Goal: Information Seeking & Learning: Compare options

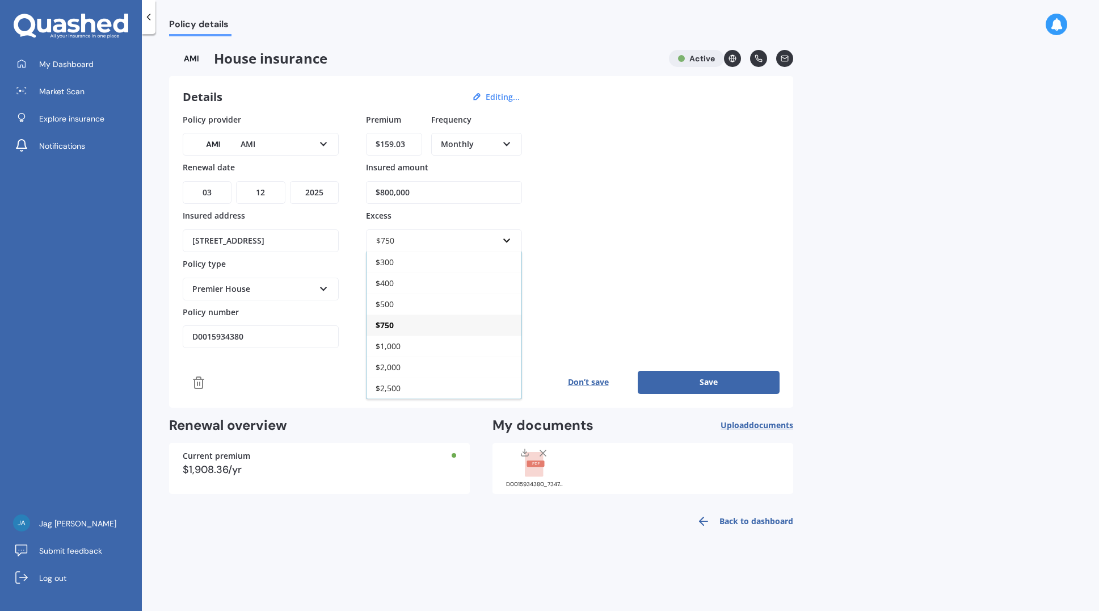
select select "03"
select select "12"
select select "2025"
click at [284, 291] on div "Premier House" at bounding box center [253, 289] width 122 height 12
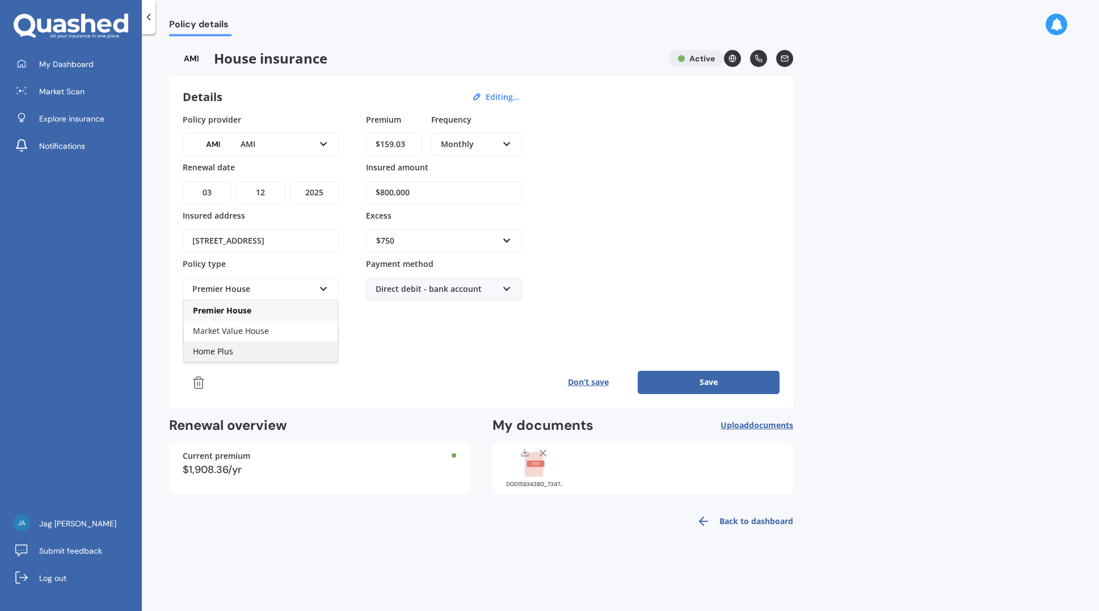
click at [230, 350] on span "Home Plus" at bounding box center [213, 351] width 40 height 11
click at [712, 382] on button "Save" at bounding box center [709, 382] width 142 height 23
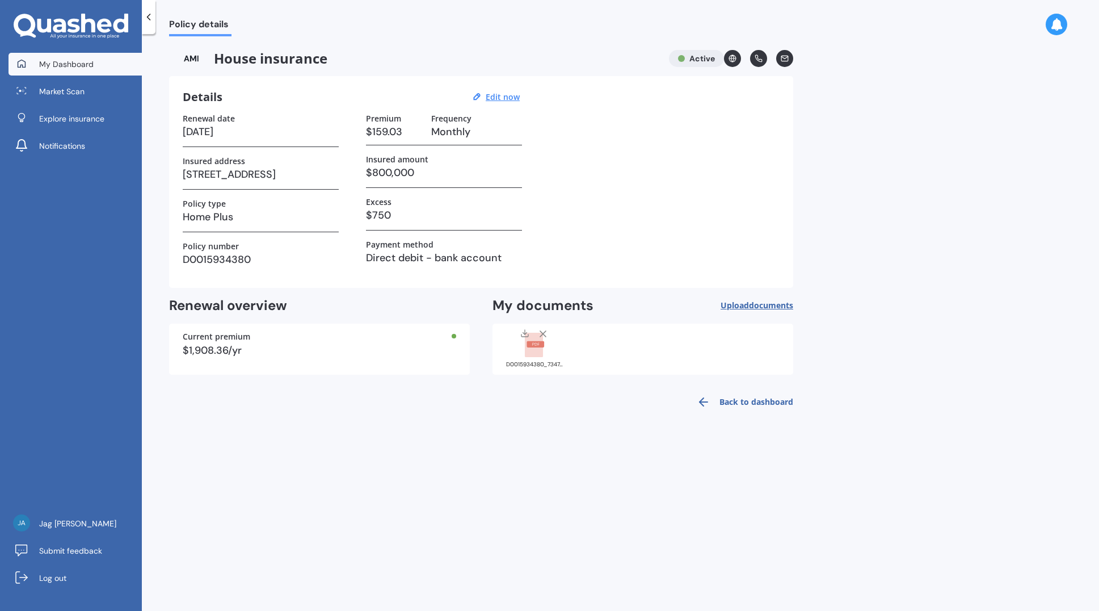
click at [53, 69] on span "My Dashboard" at bounding box center [66, 63] width 54 height 11
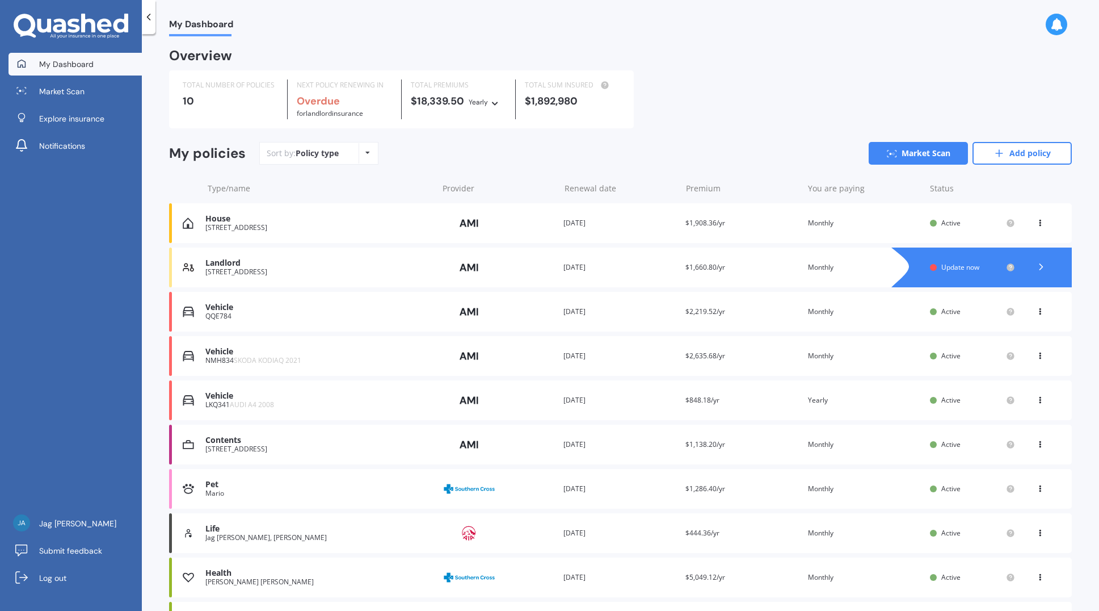
click at [1036, 267] on icon at bounding box center [1041, 266] width 11 height 11
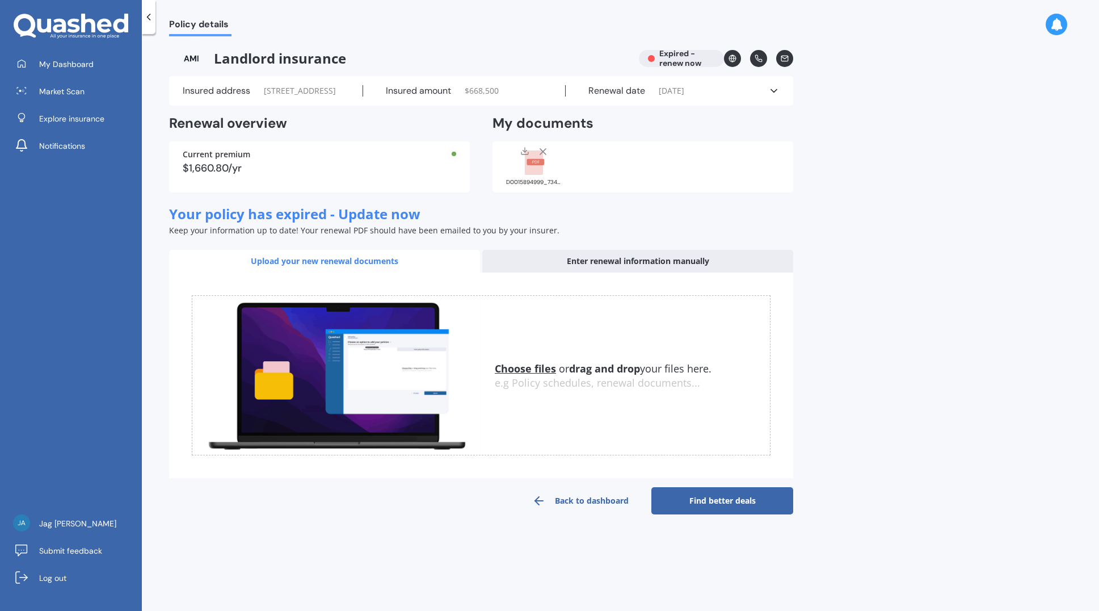
click at [264, 96] on div "Insured address [STREET_ADDRESS]" at bounding box center [273, 90] width 180 height 11
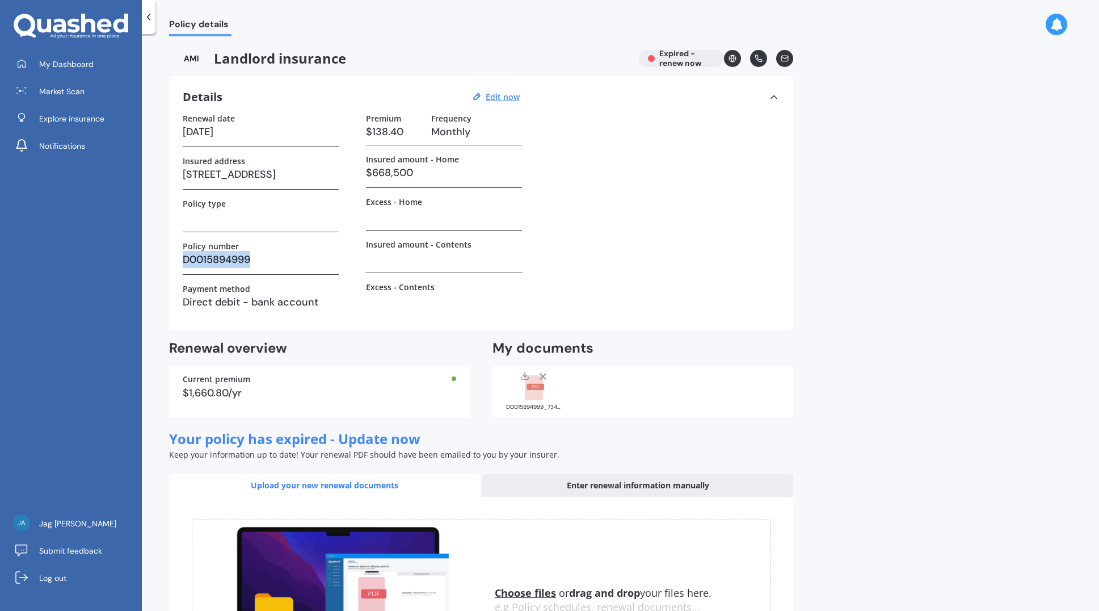
drag, startPoint x: 254, startPoint y: 259, endPoint x: 177, endPoint y: 268, distance: 77.2
click at [177, 268] on div "Details Edit now Renewal date [DATE] Insured address [STREET_ADDRESS] Policy ty…" at bounding box center [481, 203] width 624 height 254
click at [382, 129] on h3 "$138.40" at bounding box center [394, 131] width 56 height 17
click at [400, 133] on h3 "$138.40" at bounding box center [394, 131] width 56 height 17
click at [503, 94] on u "Edit now" at bounding box center [503, 96] width 34 height 11
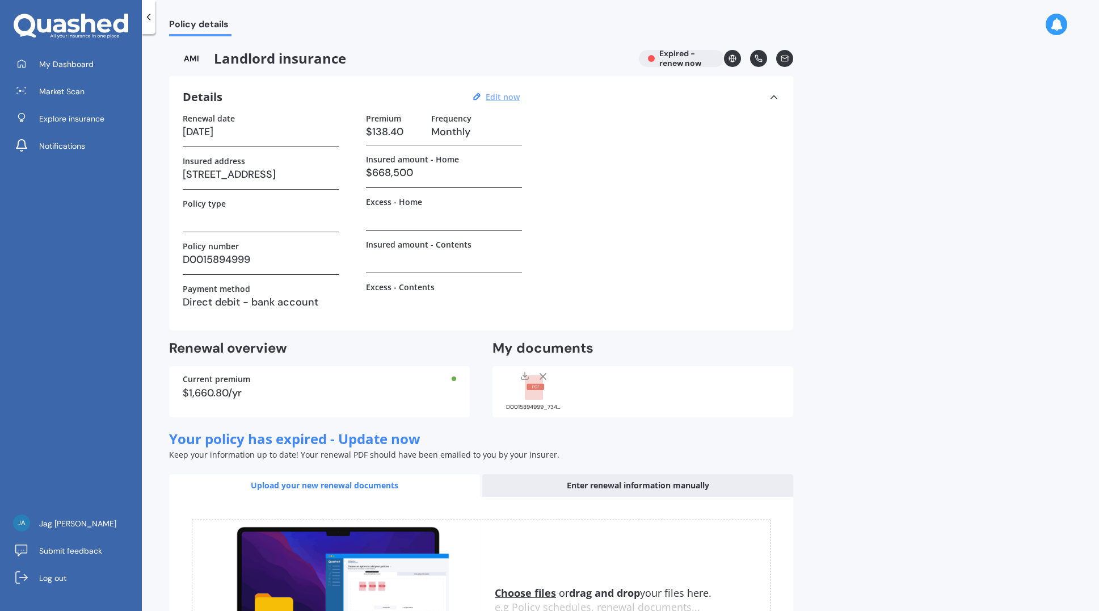
select select "01"
select select "12"
select select "2023"
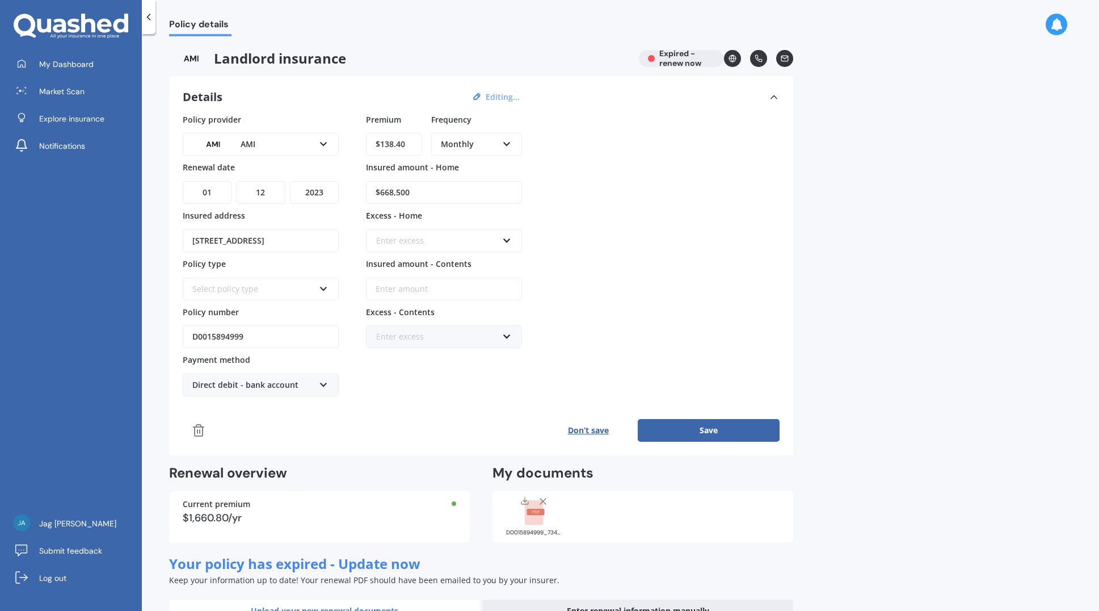
click at [413, 140] on input "$138.40" at bounding box center [394, 144] width 56 height 23
drag, startPoint x: 413, startPoint y: 142, endPoint x: 316, endPoint y: 148, distance: 97.2
click at [316, 148] on div "Policy provider AMI AA AMI AMP ANZ ASB Ando BNZ FMG Initio Kiwibank MAS NZI Oth…" at bounding box center [481, 255] width 597 height 283
type input "$159.22"
click at [216, 195] on select "DD 01 02 03 04 05 06 07 08 09 10 11 12 13 14 15 16 17 18 19 20 21 22 23 24 25 2…" at bounding box center [207, 192] width 49 height 23
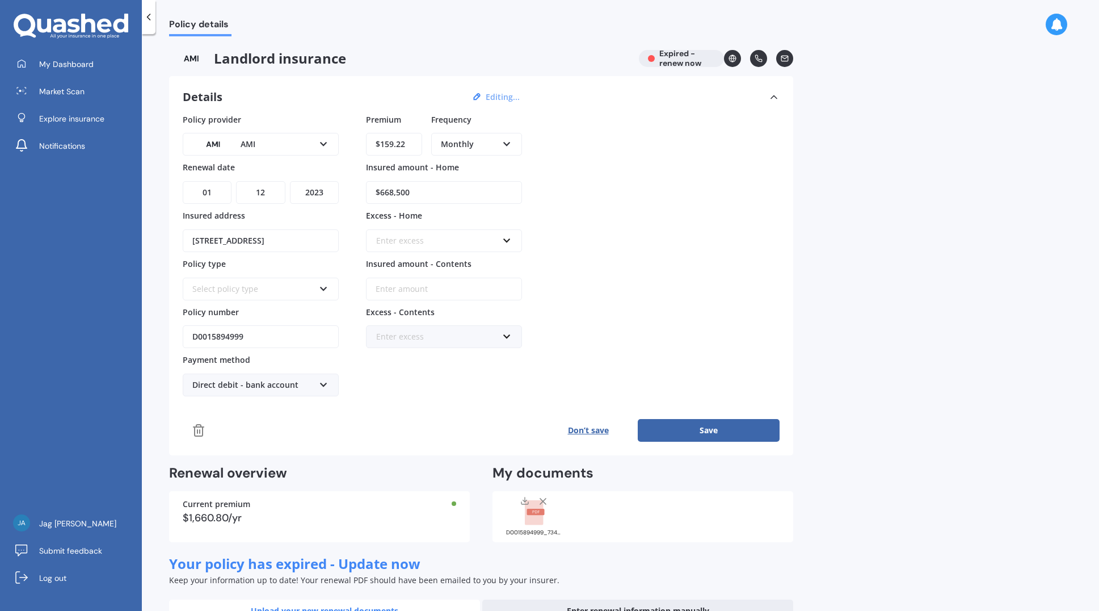
select select "26"
click at [183, 181] on select "DD 01 02 03 04 05 06 07 08 09 10 11 12 13 14 15 16 17 18 19 20 21 22 23 24 25 2…" at bounding box center [207, 192] width 49 height 23
click at [276, 188] on select "MM 01 02 03 04 05 06 07 08 09 10 11 12" at bounding box center [260, 192] width 49 height 23
select select "08"
click at [236, 181] on select "MM 01 02 03 04 05 06 07 08 09 10 11 12" at bounding box center [260, 192] width 49 height 23
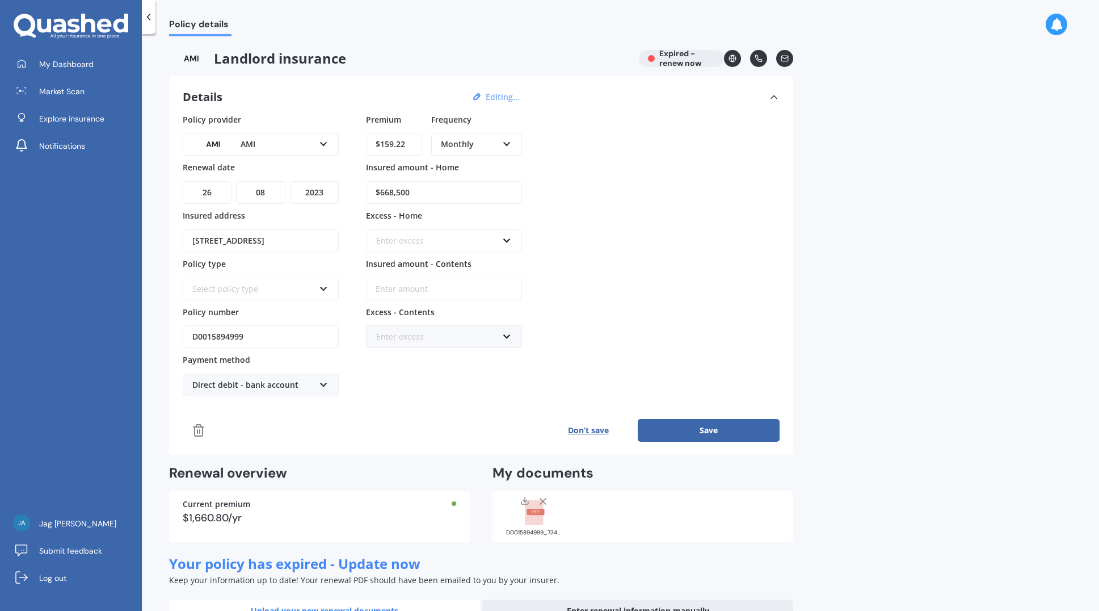
click at [321, 192] on select "YYYY 2027 2026 2025 2024 2023 2022 2021 2020 2019 2018 2017 2016 2015 2014 2013…" at bounding box center [314, 192] width 49 height 23
select select "2026"
click at [290, 181] on select "YYYY 2027 2026 2025 2024 2023 2022 2021 2020 2019 2018 2017 2016 2015 2014 2013…" at bounding box center [314, 192] width 49 height 23
drag, startPoint x: 416, startPoint y: 192, endPoint x: 369, endPoint y: 190, distance: 46.6
click at [369, 190] on input "$668,500" at bounding box center [444, 192] width 156 height 23
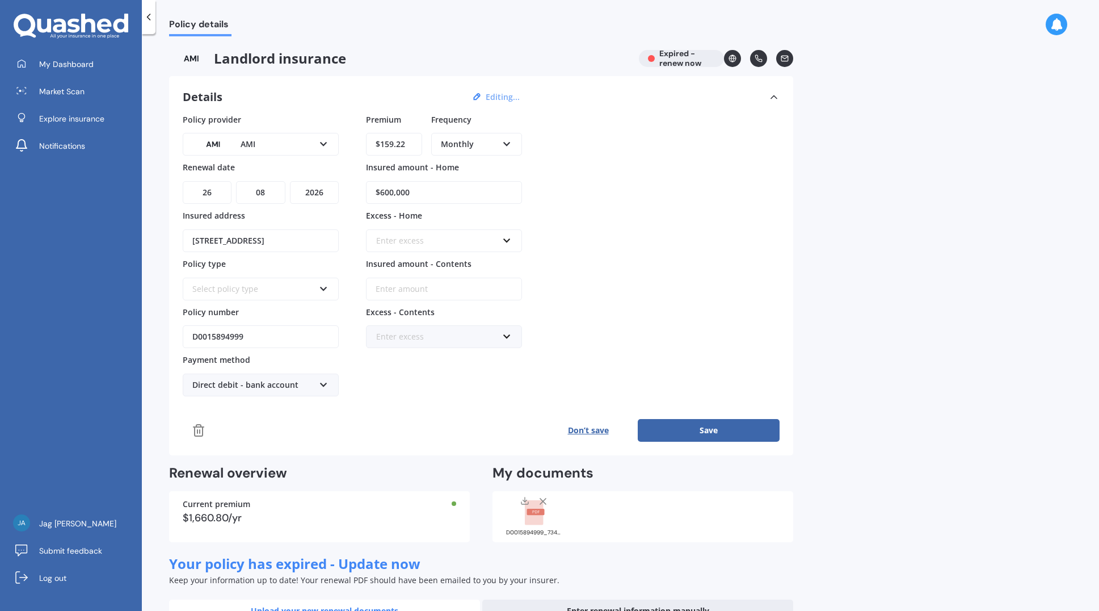
type input "$600,000"
click at [468, 242] on div "Enter excess" at bounding box center [437, 240] width 122 height 12
click at [415, 285] on div "$400" at bounding box center [444, 282] width 155 height 21
click at [692, 427] on button "Save" at bounding box center [709, 430] width 142 height 23
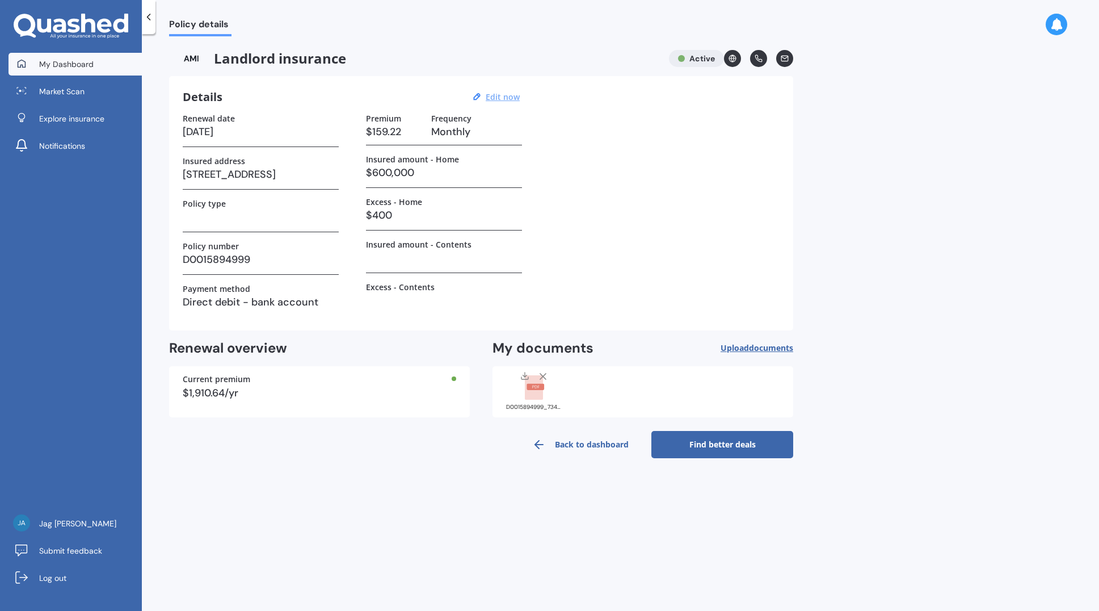
click at [59, 62] on span "My Dashboard" at bounding box center [66, 63] width 54 height 11
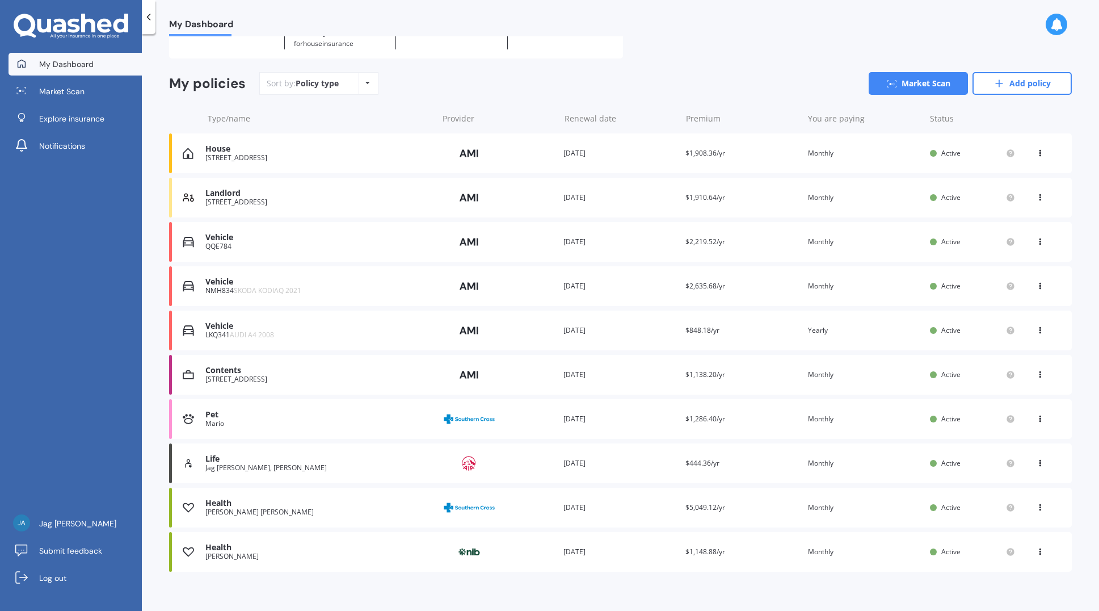
scroll to position [79, 0]
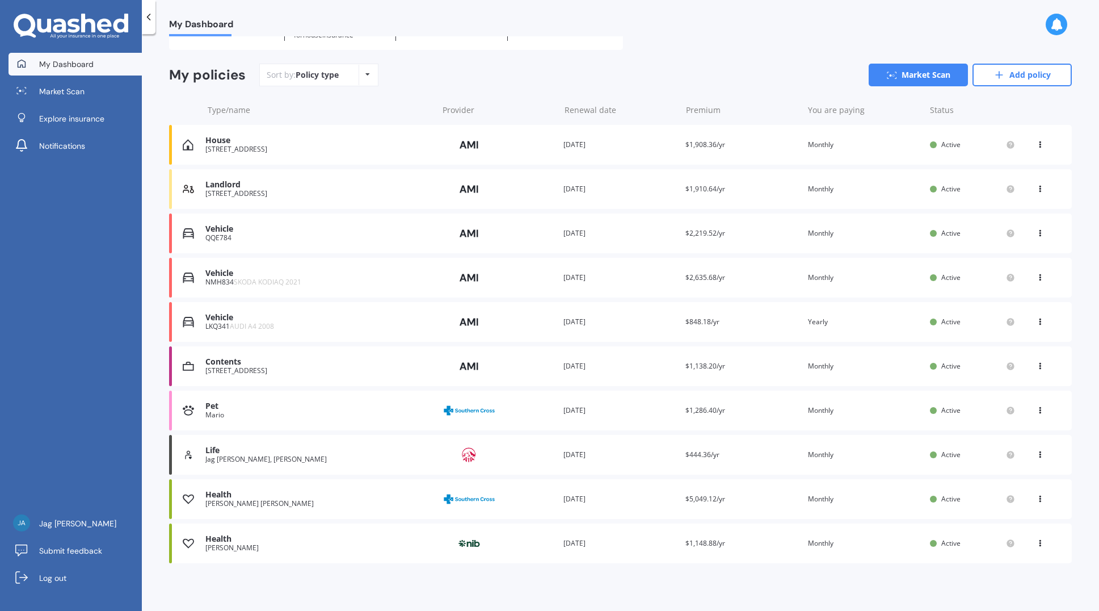
click at [219, 230] on div "Vehicle" at bounding box center [318, 229] width 226 height 10
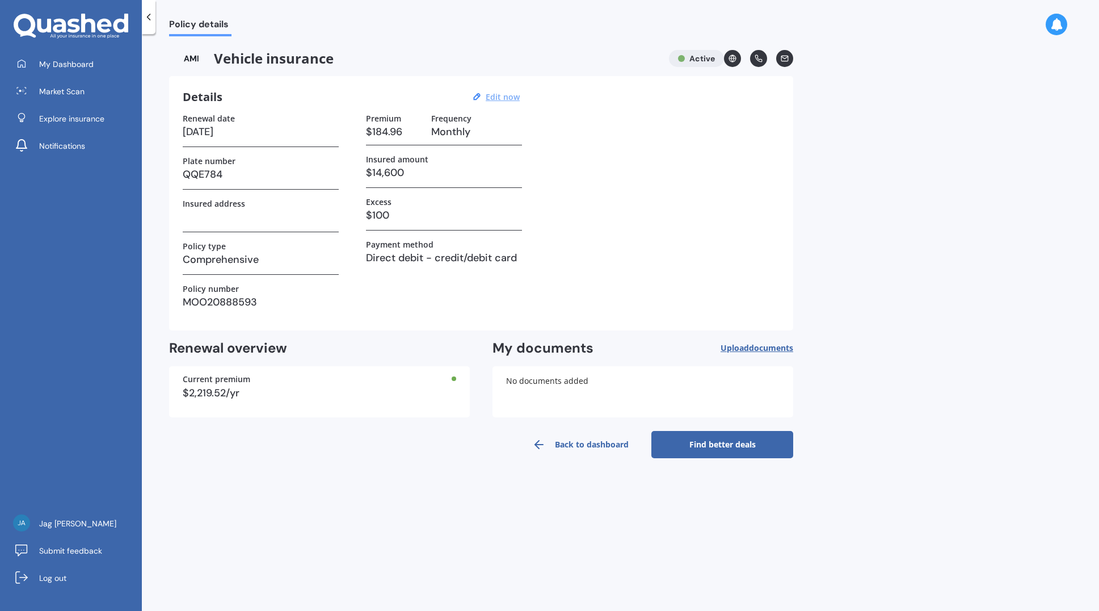
click at [506, 95] on u "Edit now" at bounding box center [503, 96] width 34 height 11
select select "24"
select select "05"
select select "2026"
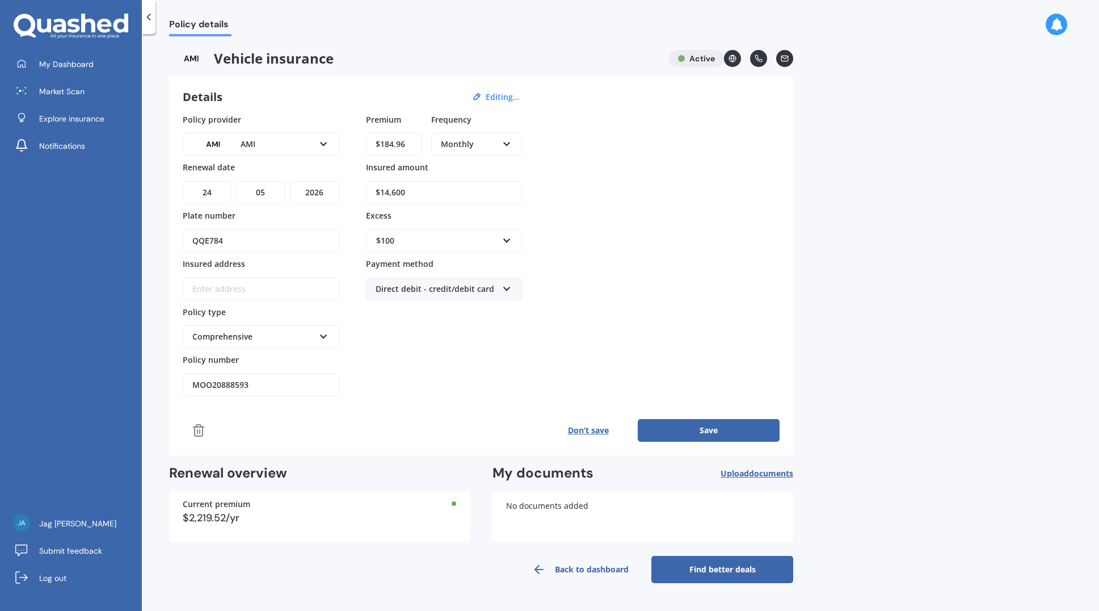
click at [407, 142] on input "$184.96" at bounding box center [394, 144] width 56 height 23
drag, startPoint x: 413, startPoint y: 142, endPoint x: 359, endPoint y: 143, distance: 53.3
click at [359, 143] on div "Policy provider AMI AA AMI AMP ANZ ASB [PERSON_NAME] Ando Assurant Autosure BNZ…" at bounding box center [481, 255] width 597 height 283
type input "$190.26"
click at [709, 429] on button "Save" at bounding box center [709, 430] width 142 height 23
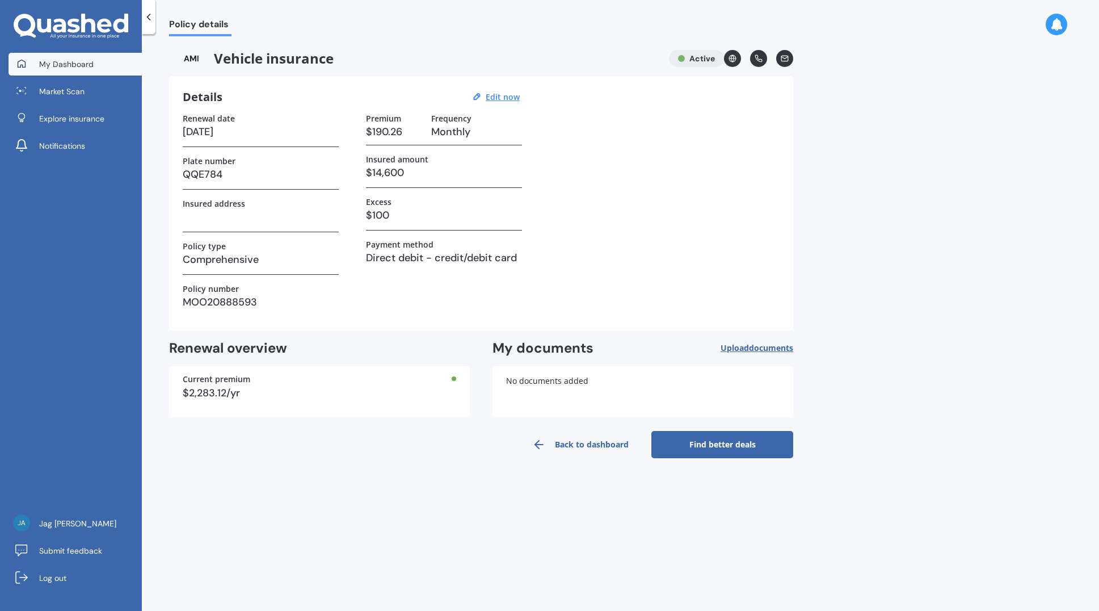
click at [72, 63] on span "My Dashboard" at bounding box center [66, 63] width 54 height 11
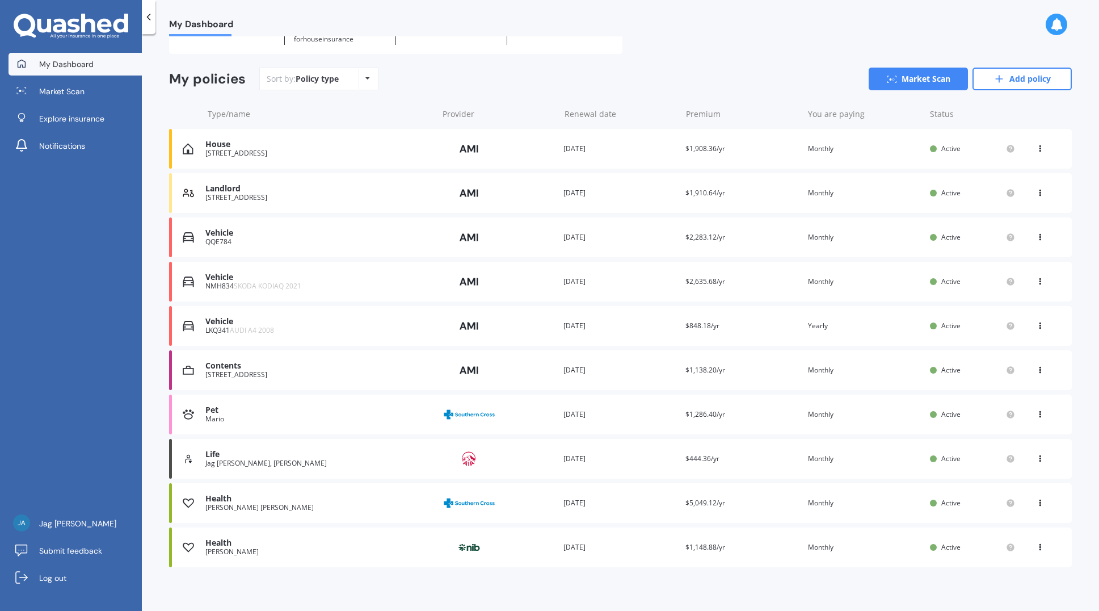
scroll to position [79, 0]
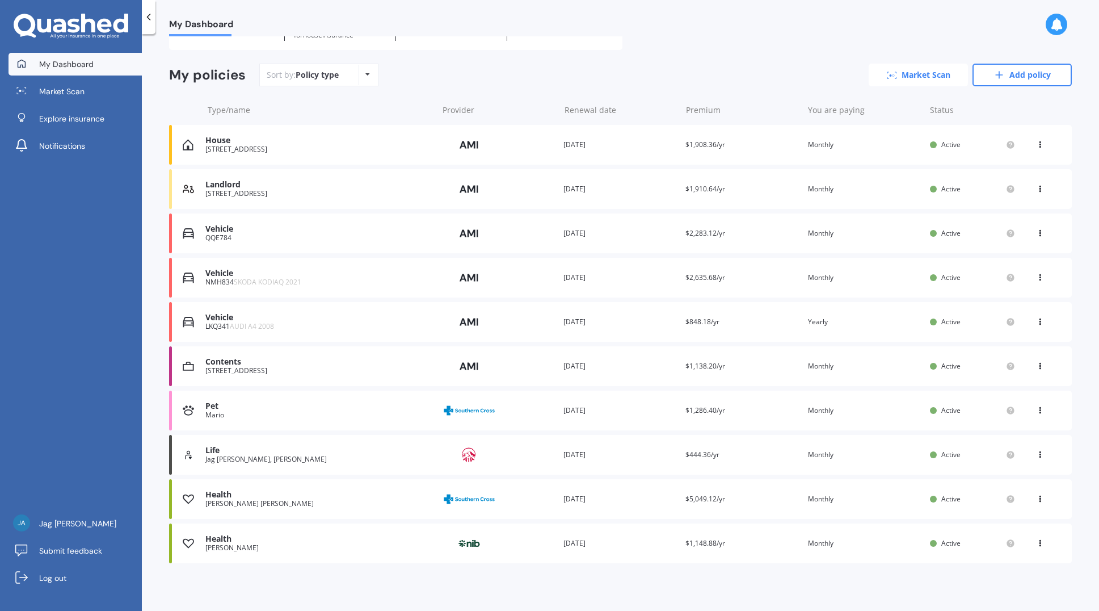
click at [906, 71] on link "Market Scan" at bounding box center [918, 75] width 99 height 23
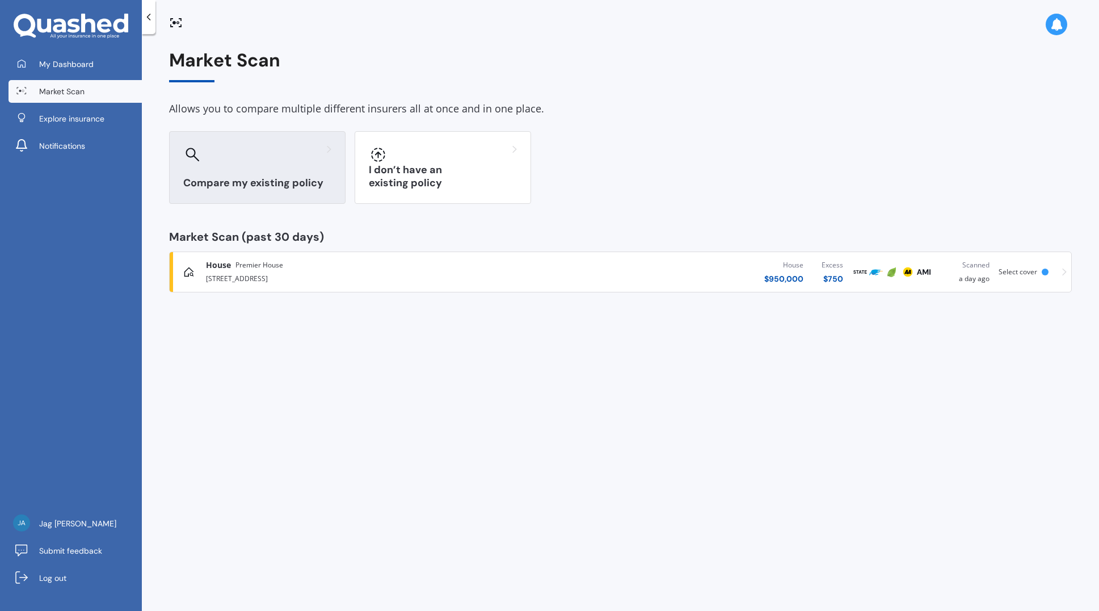
click at [226, 163] on div at bounding box center [257, 154] width 148 height 18
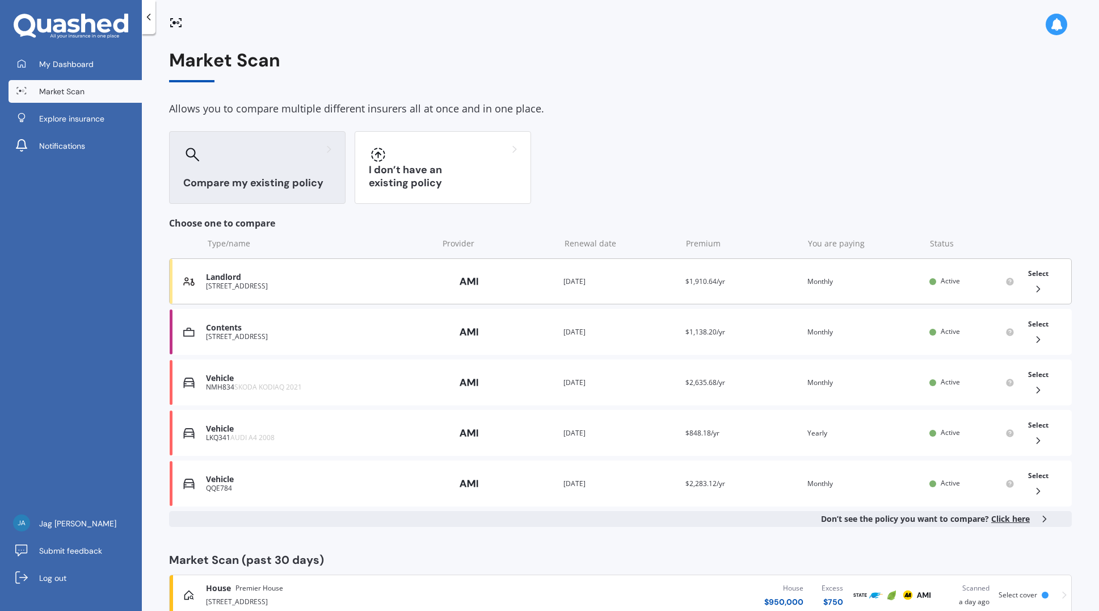
scroll to position [30, 0]
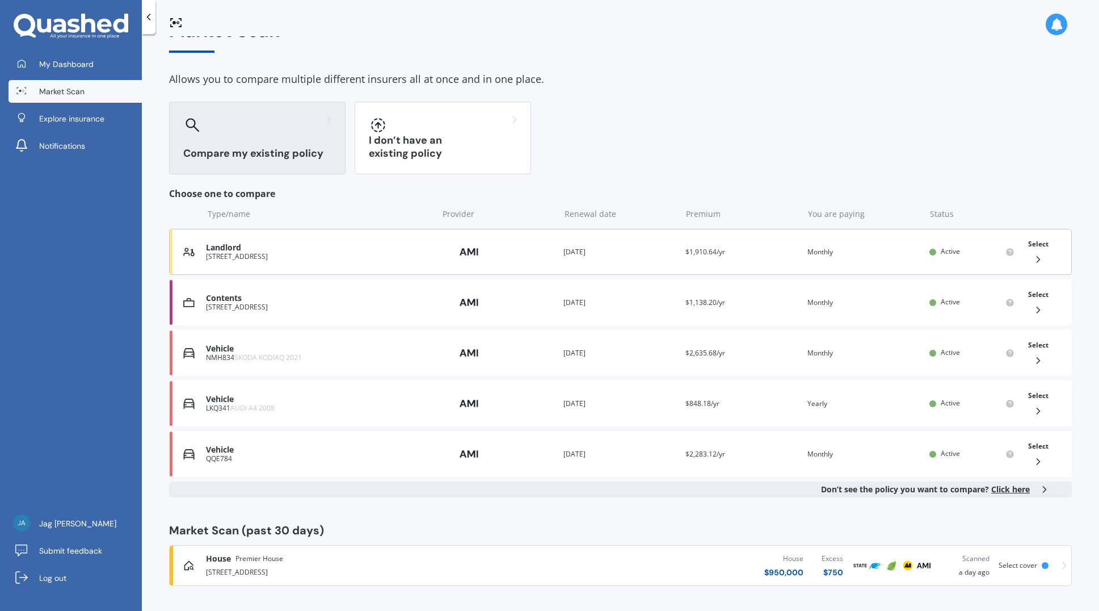
click at [251, 253] on div "[STREET_ADDRESS]" at bounding box center [319, 257] width 226 height 8
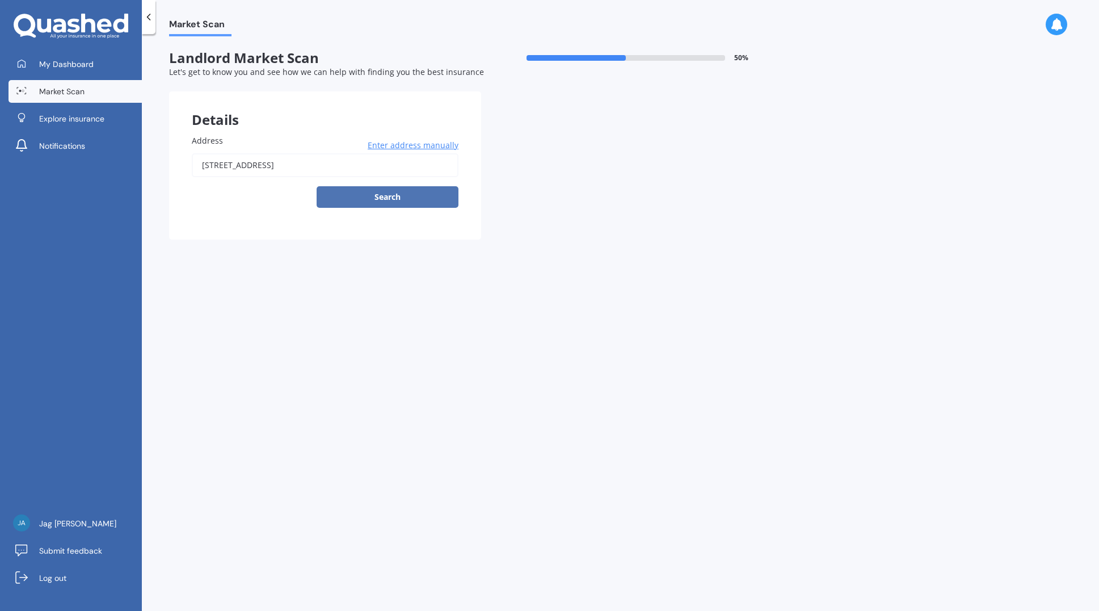
click at [379, 199] on button "Search" at bounding box center [388, 197] width 142 height 22
click at [377, 199] on body "My Dashboard Market Scan Explore insurance Notifications Jag [PERSON_NAME] Subm…" at bounding box center [549, 305] width 1099 height 611
click at [377, 199] on div "[STREET_ADDRESS] Enter address manually Search" at bounding box center [325, 180] width 267 height 54
click at [333, 164] on input "[STREET_ADDRESS]" at bounding box center [325, 165] width 267 height 24
type input "[STREET_ADDRESS]"
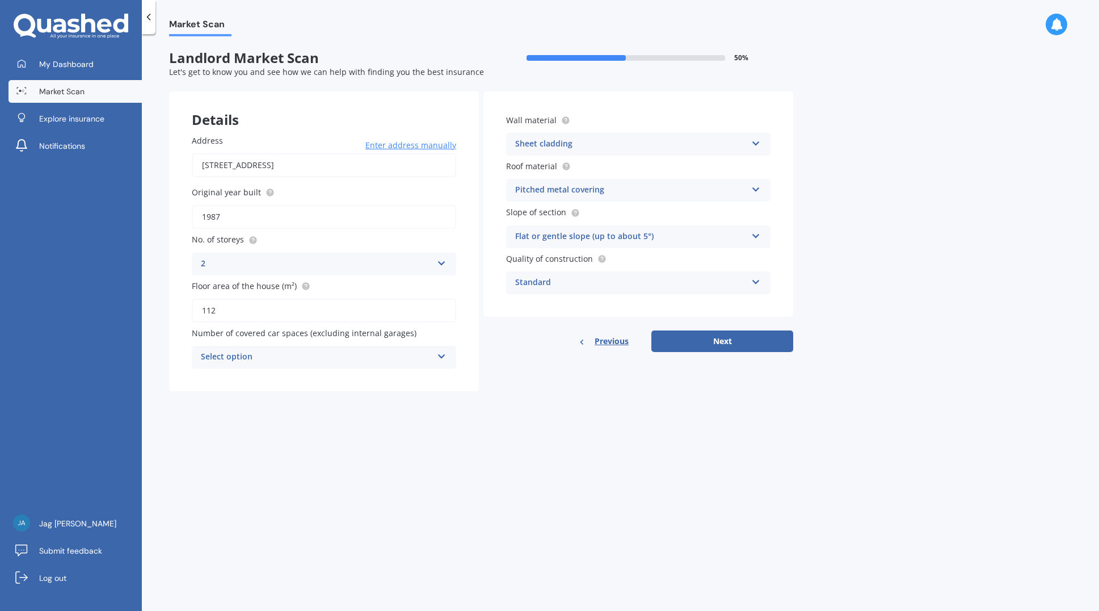
click at [434, 268] on div "2 1 2 3 4 5+" at bounding box center [324, 264] width 264 height 23
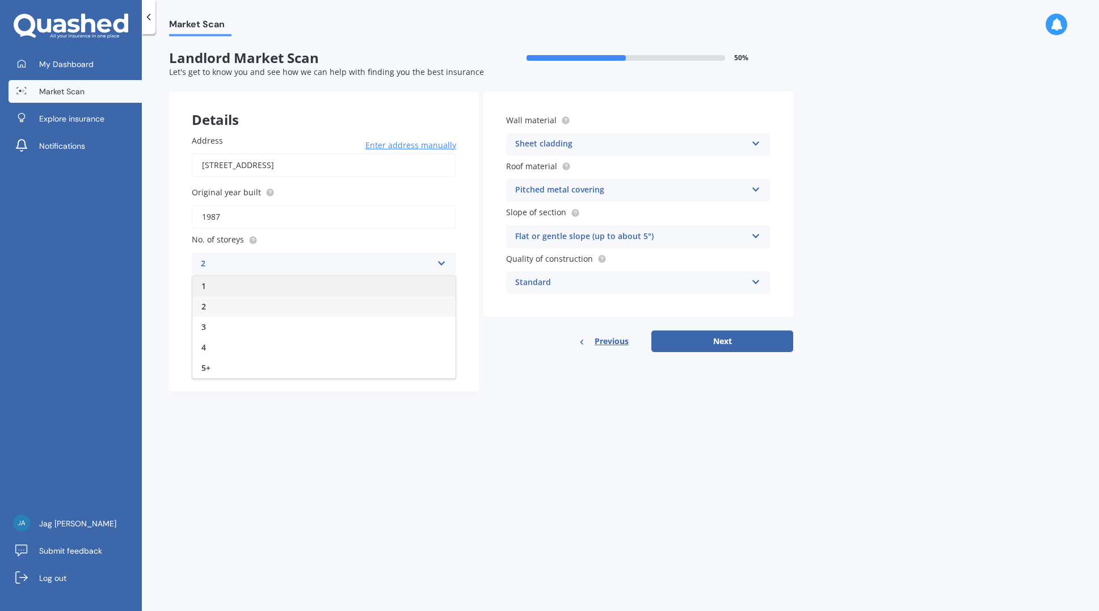
click at [292, 293] on div "1" at bounding box center [323, 286] width 263 height 20
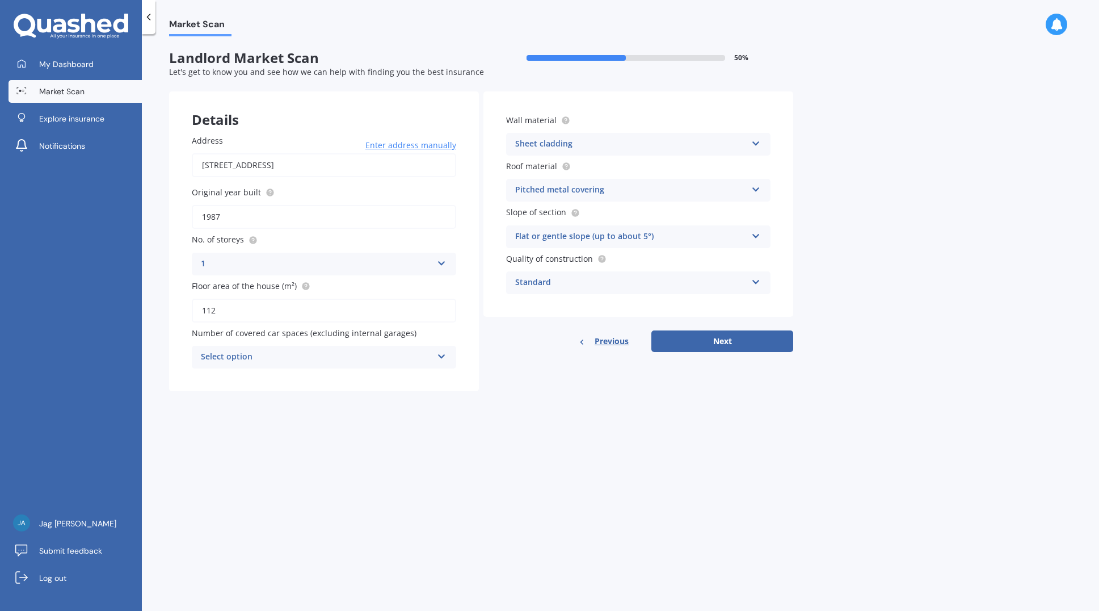
click at [248, 310] on input "112" at bounding box center [324, 311] width 264 height 24
type input "147"
click at [728, 346] on button "Next" at bounding box center [723, 341] width 142 height 22
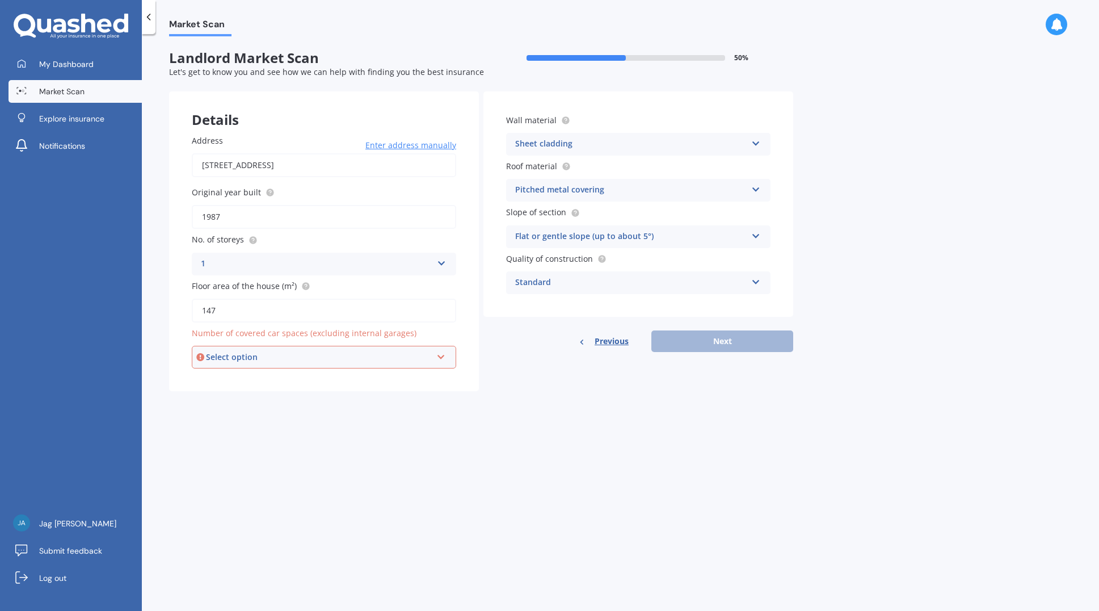
click at [358, 355] on div "Select option" at bounding box center [319, 357] width 226 height 12
click at [288, 403] on div "1" at bounding box center [324, 399] width 262 height 20
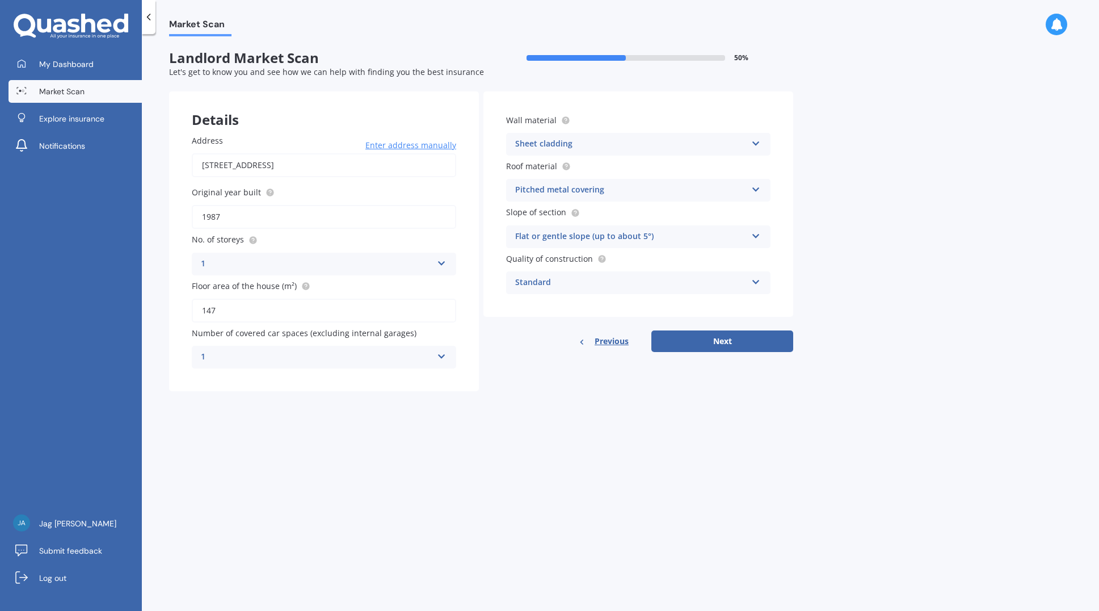
click at [437, 354] on div "1 0 1 2 3 4 5+" at bounding box center [324, 357] width 264 height 23
click at [261, 383] on div "0" at bounding box center [323, 379] width 263 height 20
click at [697, 338] on button "Next" at bounding box center [723, 341] width 142 height 22
select select "09"
select select "10"
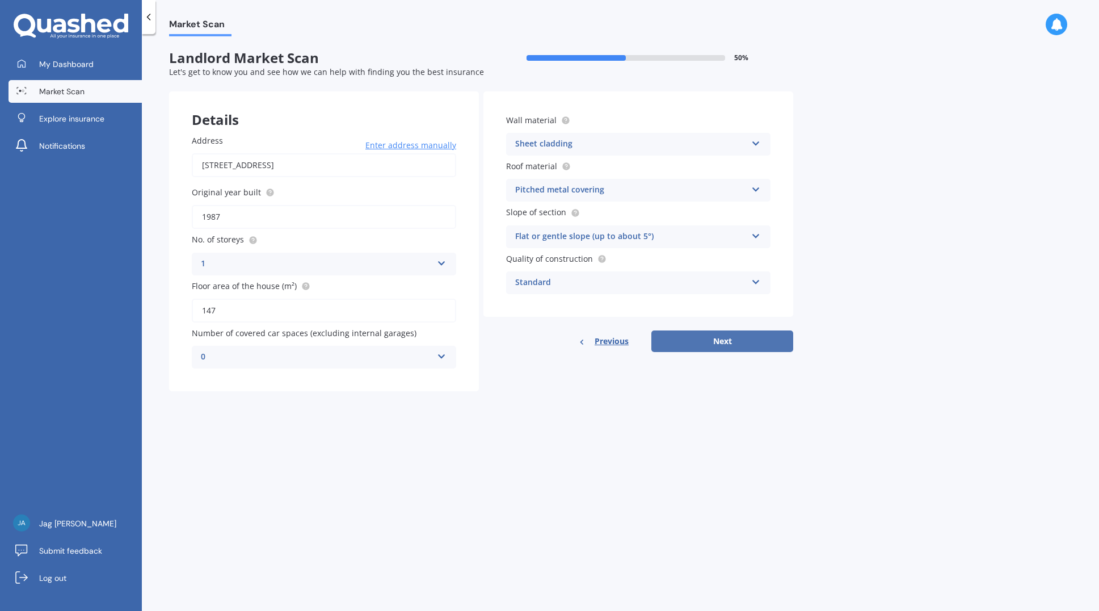
select select "1978"
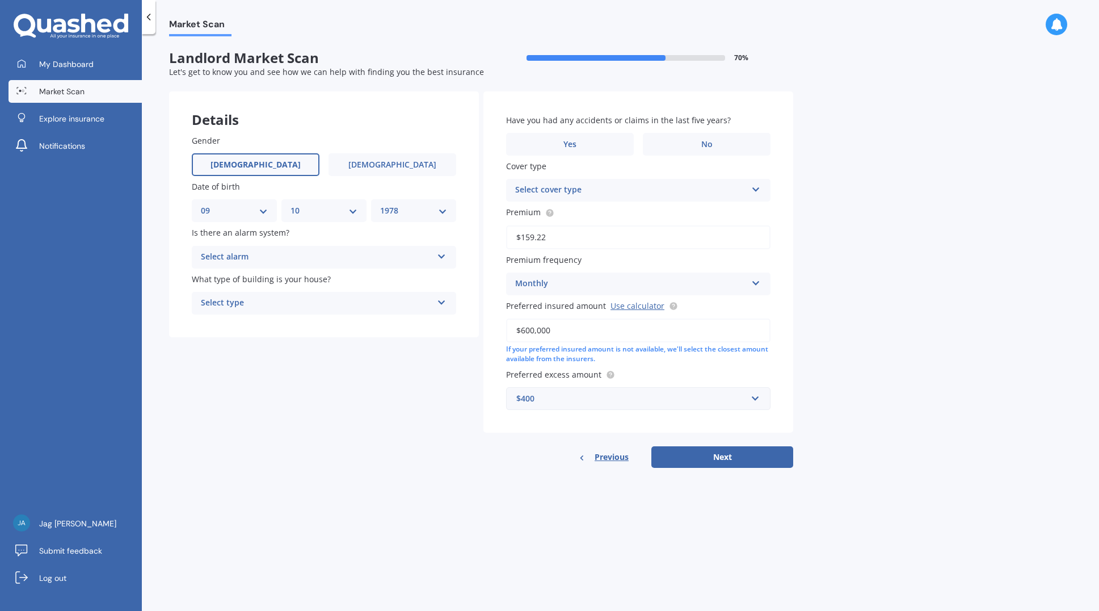
click at [377, 258] on div "Select alarm" at bounding box center [317, 257] width 232 height 14
click at [280, 300] on div "Yes, not monitored" at bounding box center [323, 299] width 263 height 20
click at [274, 300] on div "Select type" at bounding box center [317, 303] width 232 height 14
click at [256, 324] on div "Freestanding" at bounding box center [323, 325] width 263 height 20
click at [729, 453] on button "Next" at bounding box center [723, 457] width 142 height 22
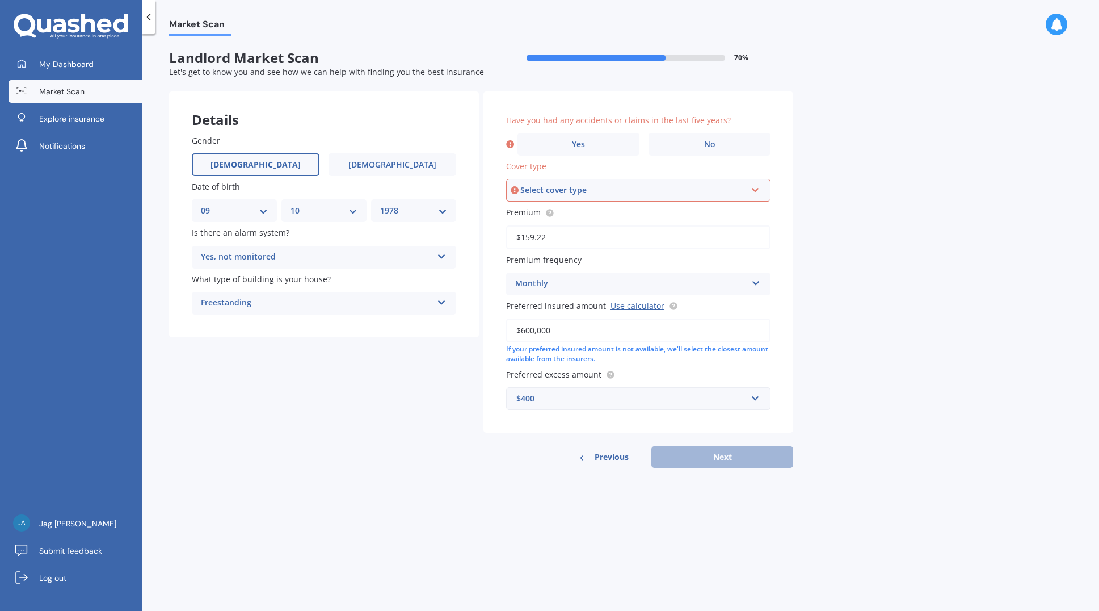
click at [654, 191] on div "Select cover type" at bounding box center [633, 190] width 226 height 12
click at [596, 193] on div "Landlord Insurance" at bounding box center [633, 190] width 226 height 12
click at [609, 191] on div "Select cover type" at bounding box center [633, 190] width 226 height 12
click at [579, 215] on span "Landlord Insurance" at bounding box center [553, 211] width 75 height 11
click at [717, 464] on div "Previous Next" at bounding box center [639, 457] width 310 height 22
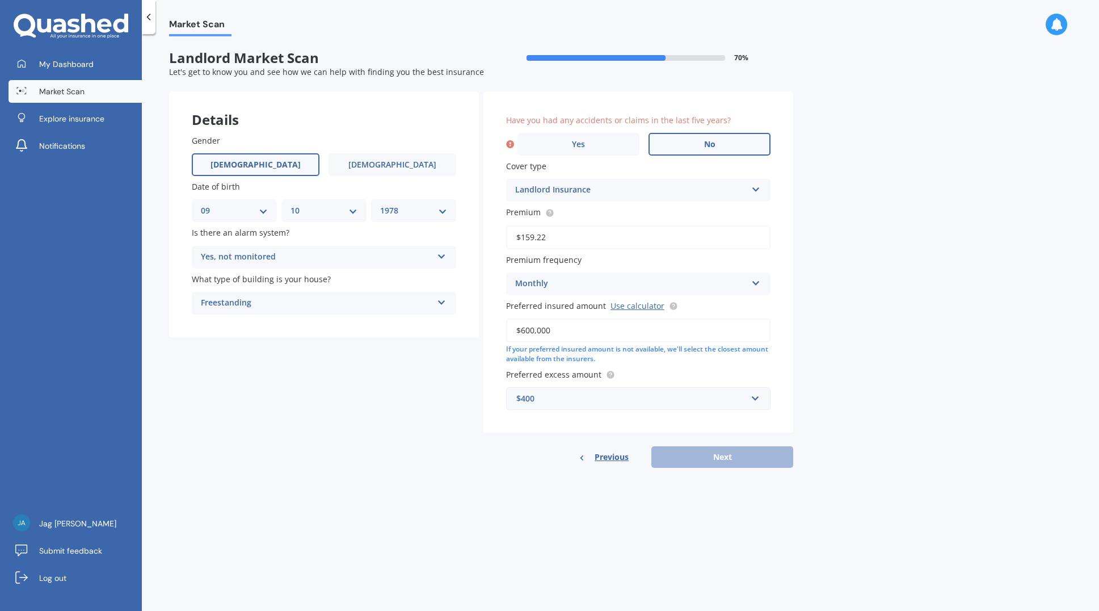
drag, startPoint x: 709, startPoint y: 142, endPoint x: 703, endPoint y: 145, distance: 6.9
click at [709, 142] on span "No" at bounding box center [709, 145] width 11 height 10
click at [0, 0] on input "No" at bounding box center [0, 0] width 0 height 0
click at [725, 455] on button "Next" at bounding box center [723, 457] width 142 height 22
select select "09"
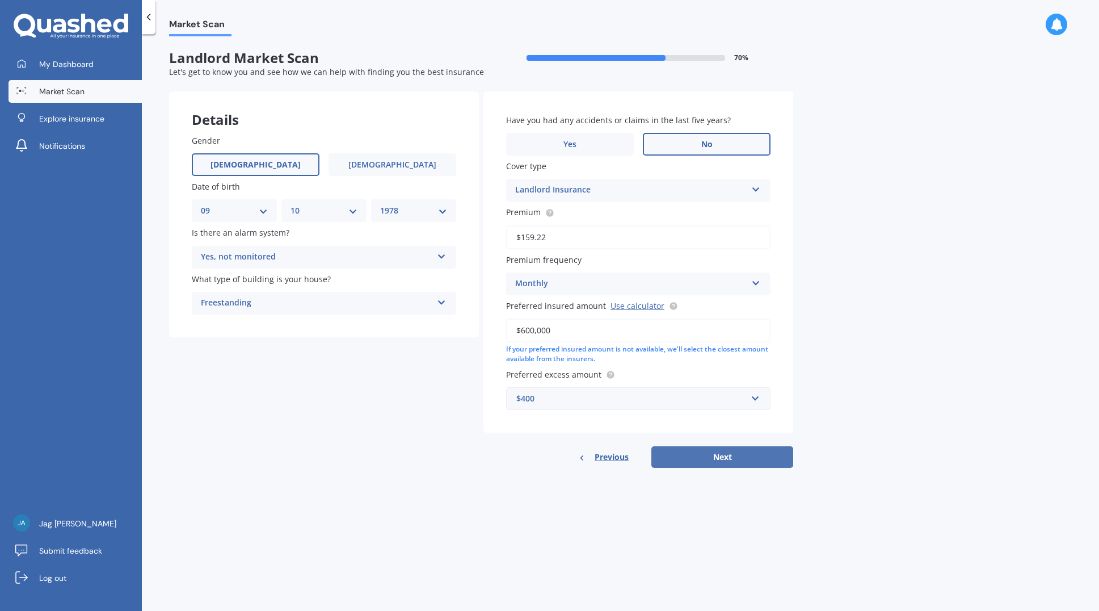
select select "10"
select select "1978"
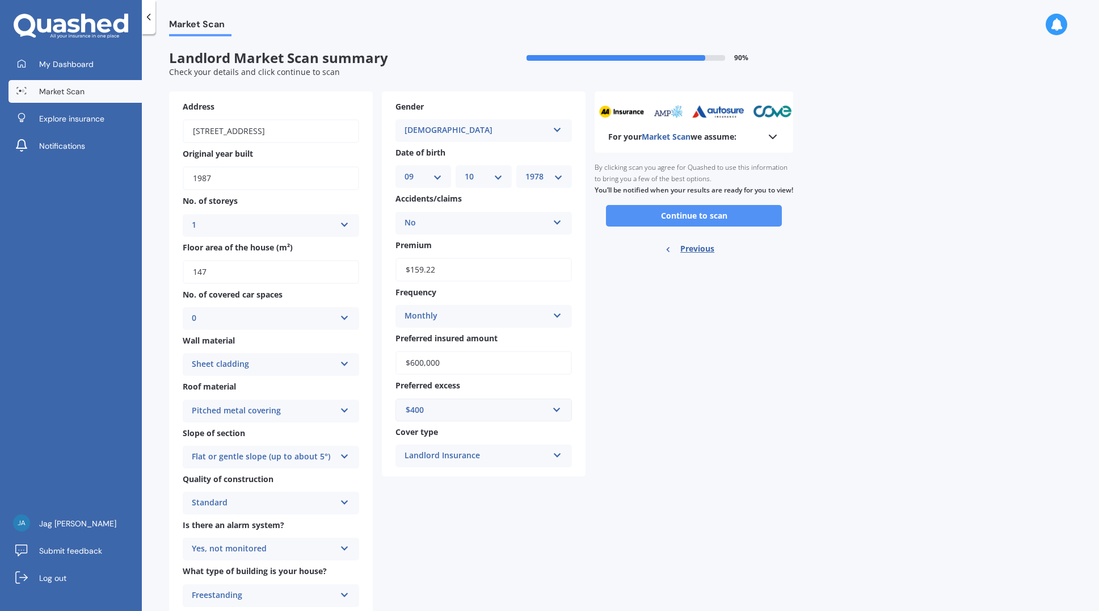
click at [684, 226] on button "Continue to scan" at bounding box center [694, 216] width 176 height 22
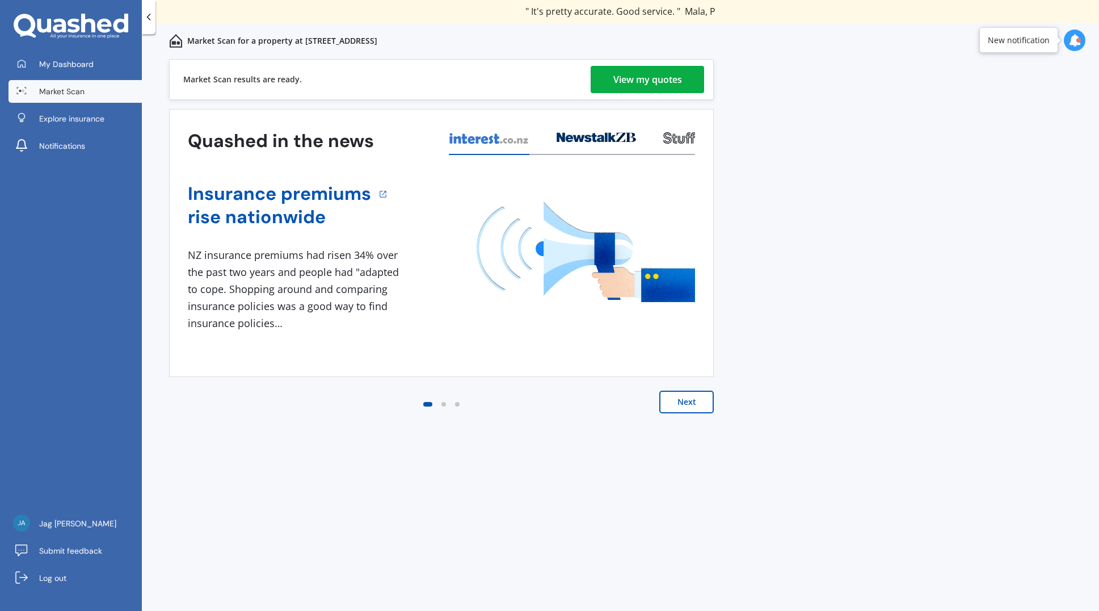
click at [647, 83] on div "View my quotes" at bounding box center [647, 79] width 69 height 27
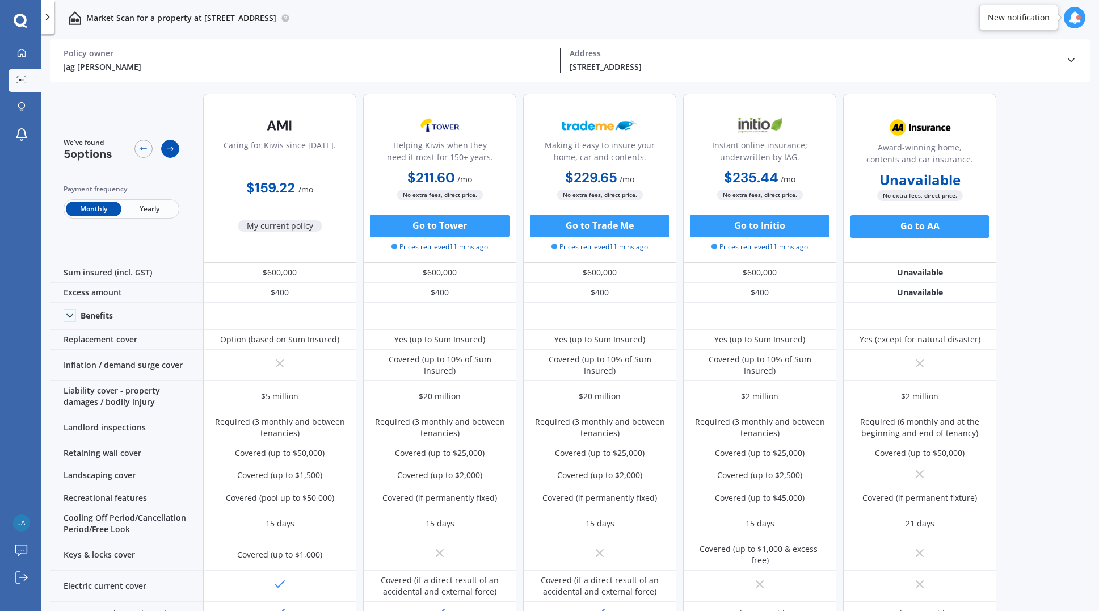
click at [171, 152] on icon at bounding box center [170, 148] width 9 height 9
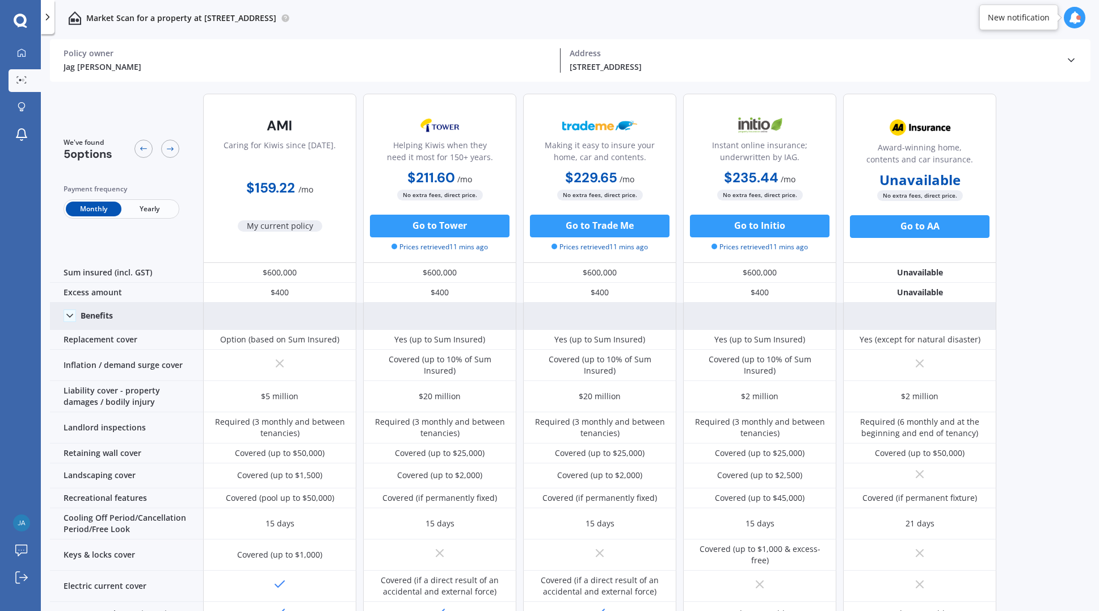
click at [72, 318] on icon at bounding box center [69, 315] width 11 height 11
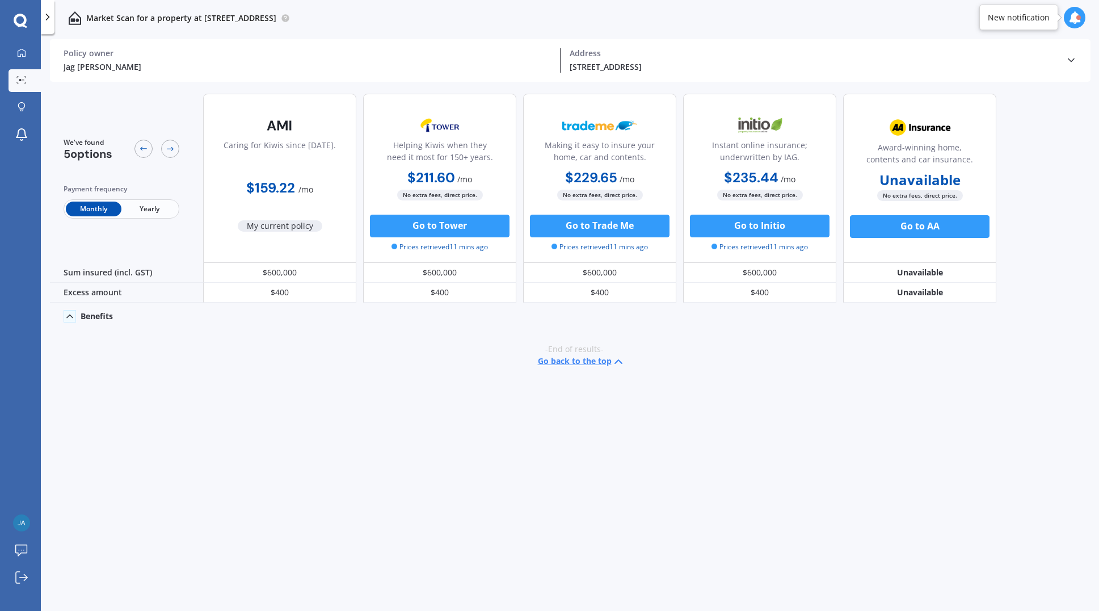
click at [72, 318] on icon at bounding box center [69, 315] width 11 height 11
